Goal: Information Seeking & Learning: Learn about a topic

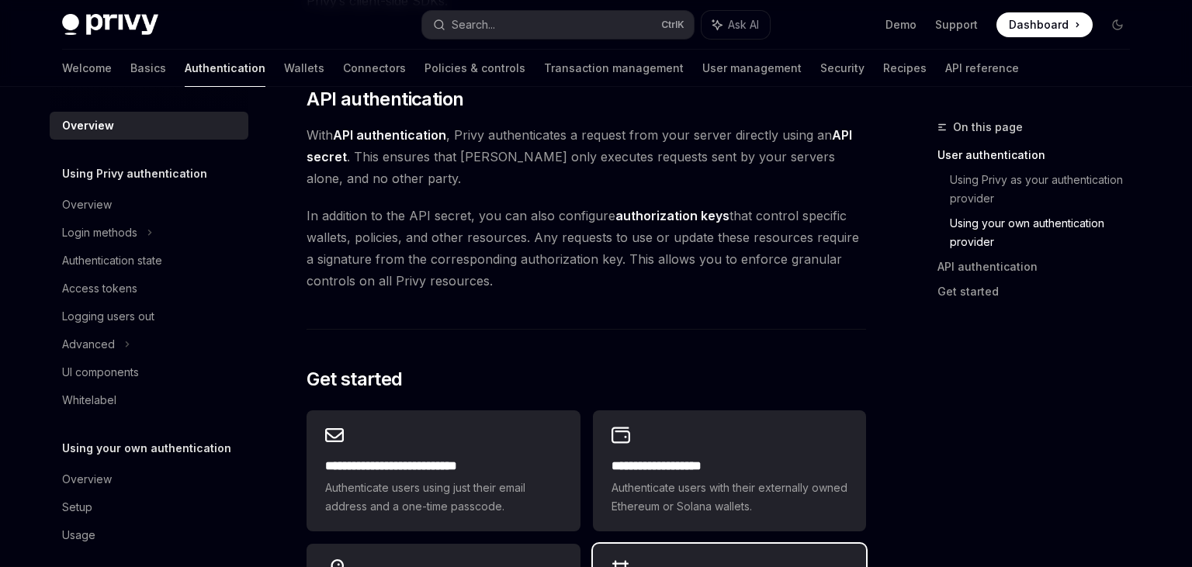
scroll to position [1310, 0]
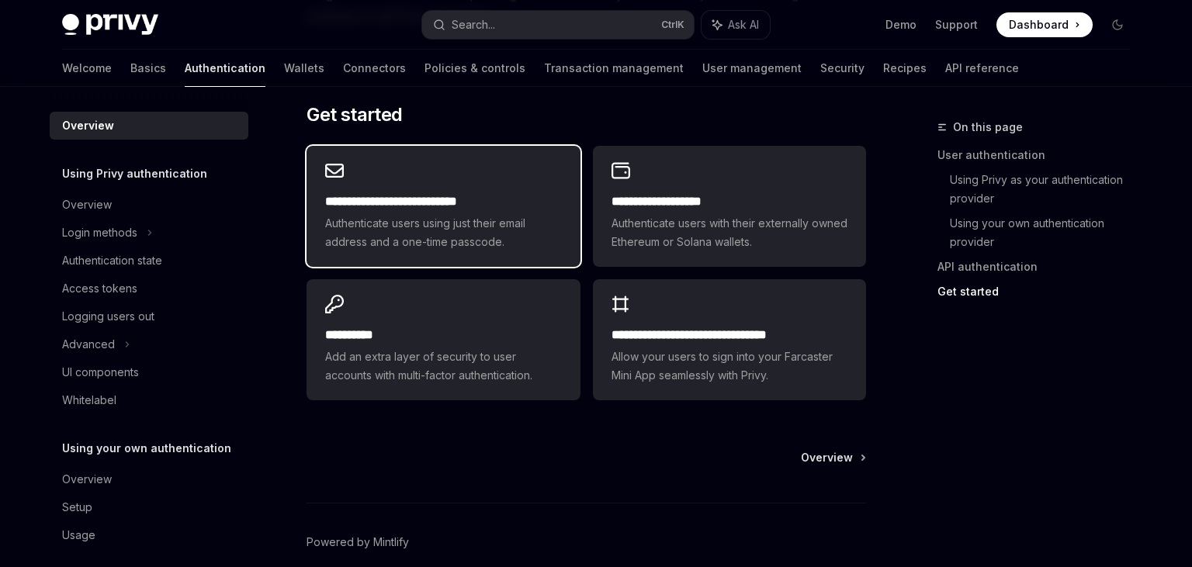
click at [464, 240] on span "Authenticate users using just their email address and a one-time passcode." at bounding box center [443, 232] width 236 height 37
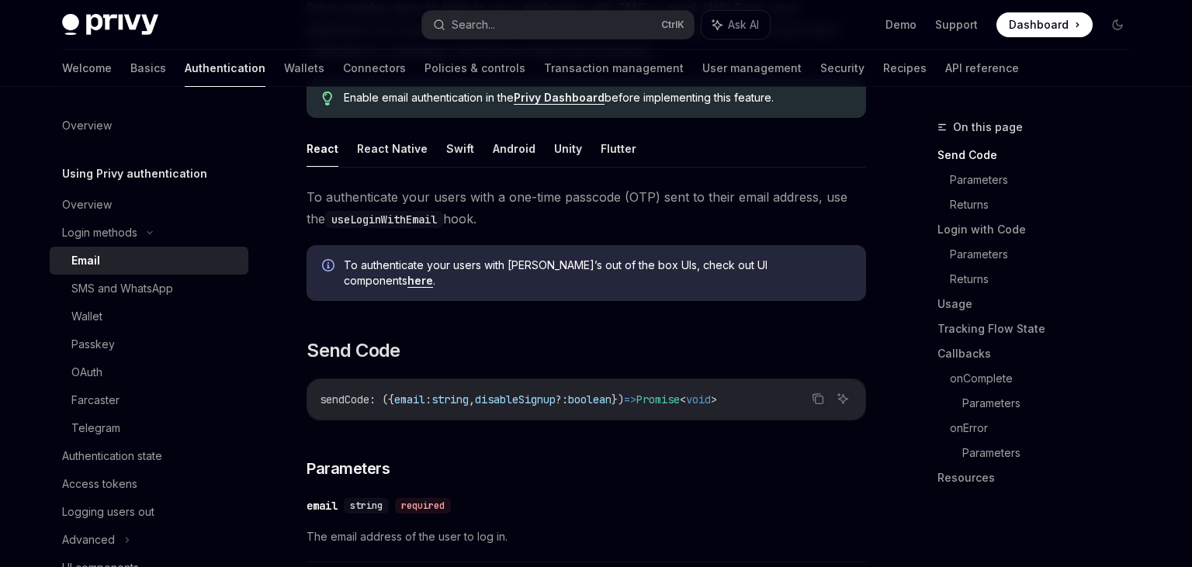
scroll to position [245, 0]
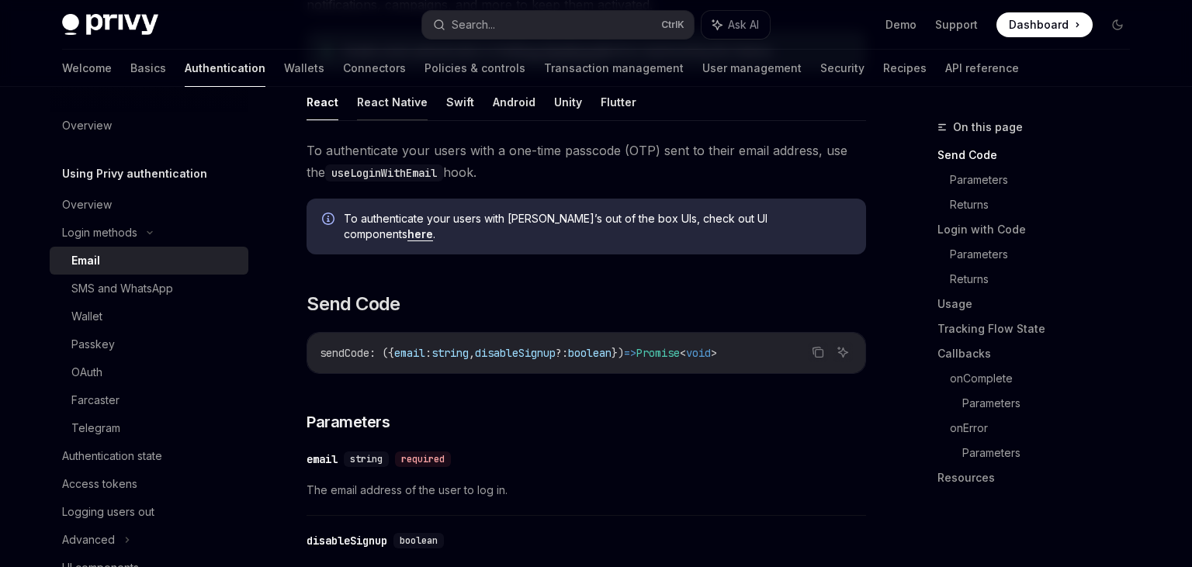
click at [397, 98] on button "React Native" at bounding box center [392, 102] width 71 height 36
type textarea "*"
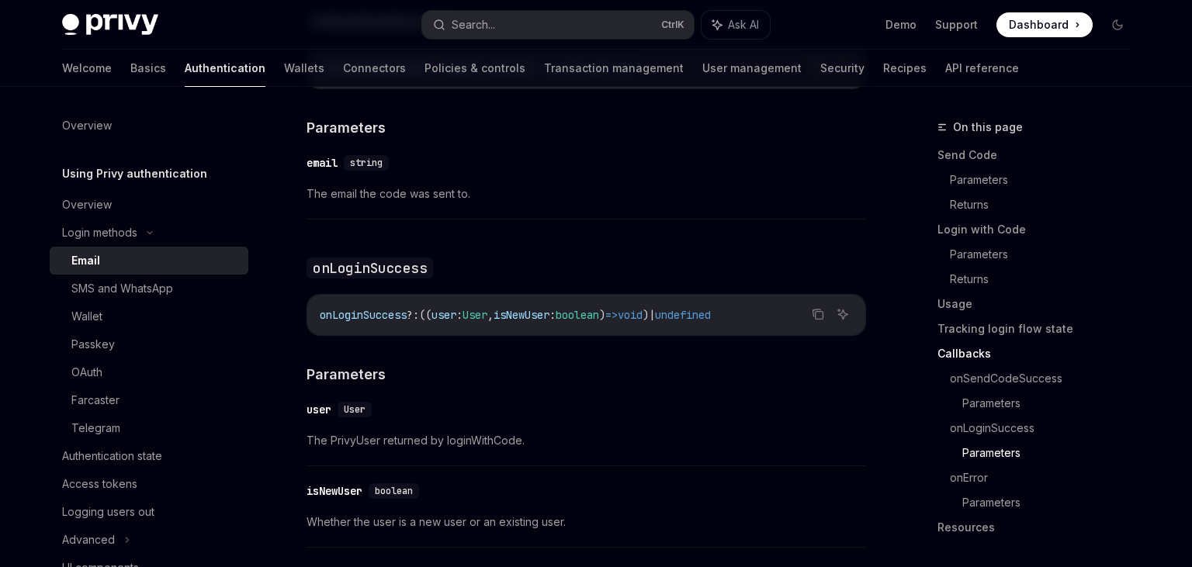
scroll to position [3168, 0]
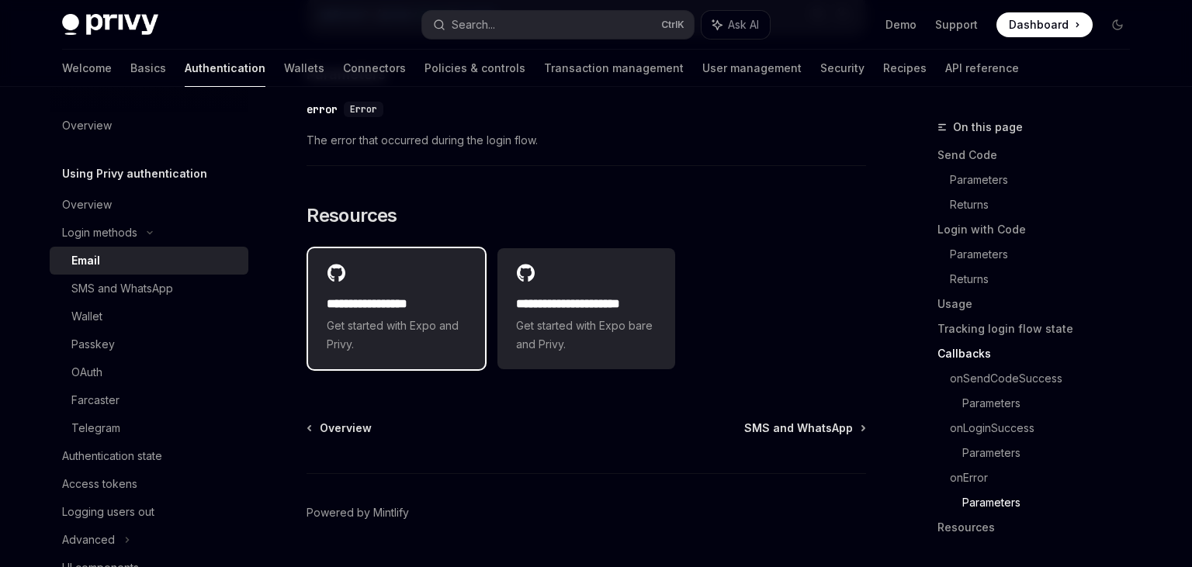
click at [438, 317] on span "Get started with Expo and Privy." at bounding box center [397, 335] width 140 height 37
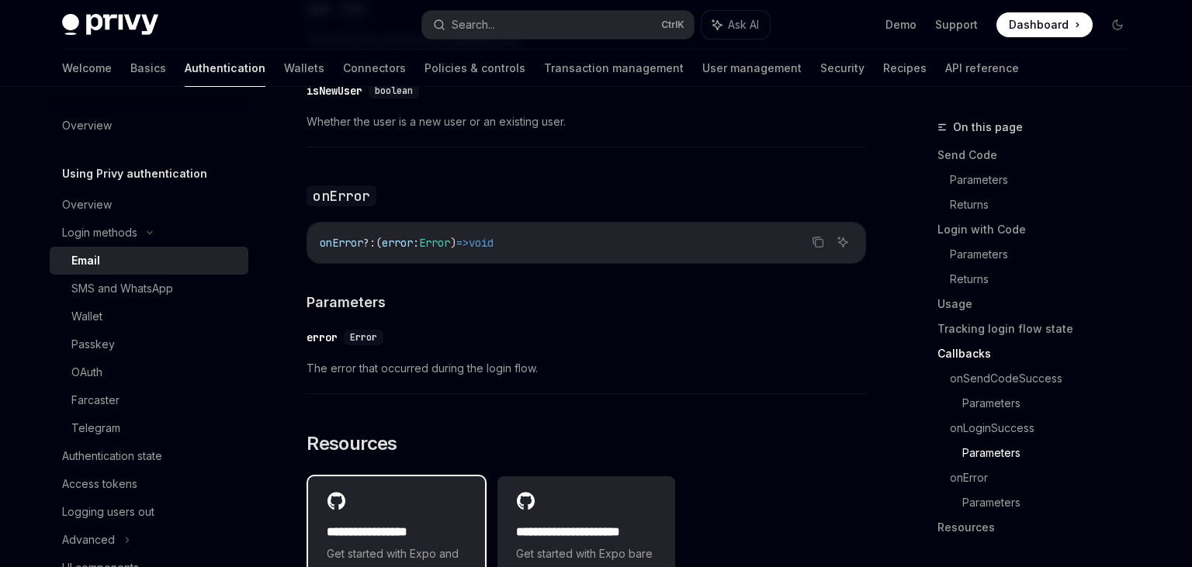
scroll to position [2922, 0]
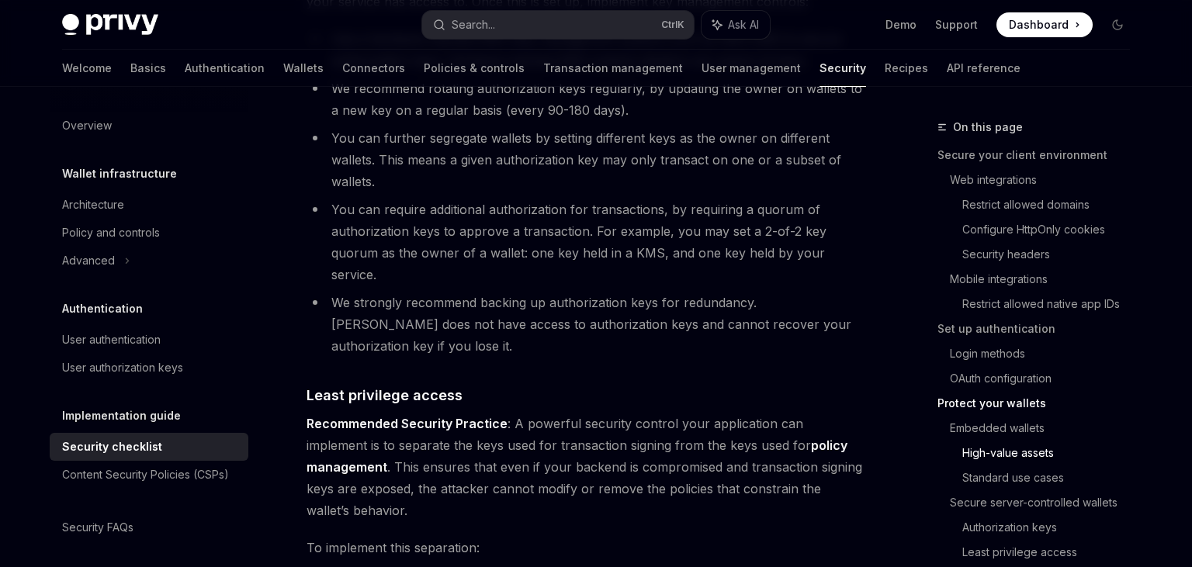
scroll to position [2785, 0]
